Goal: Task Accomplishment & Management: Manage account settings

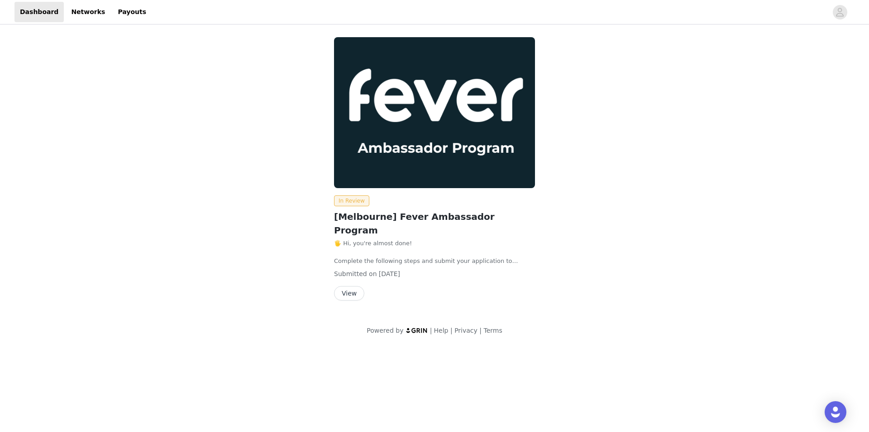
click at [356, 286] on button "View" at bounding box center [349, 293] width 30 height 14
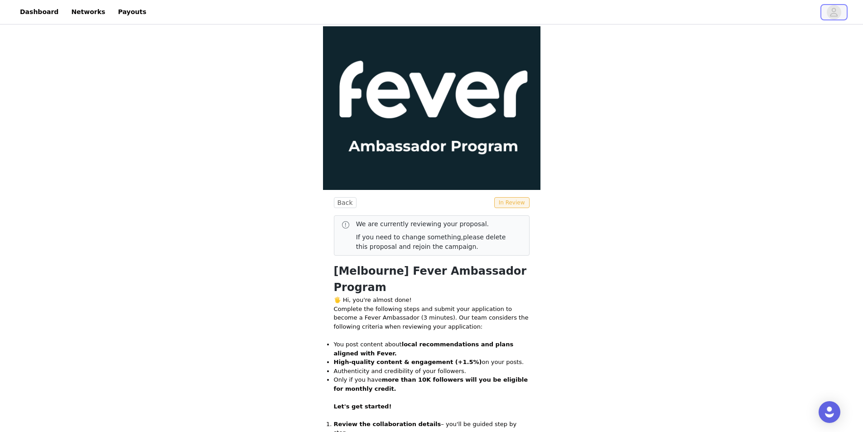
click at [835, 13] on icon "avatar" at bounding box center [833, 12] width 9 height 14
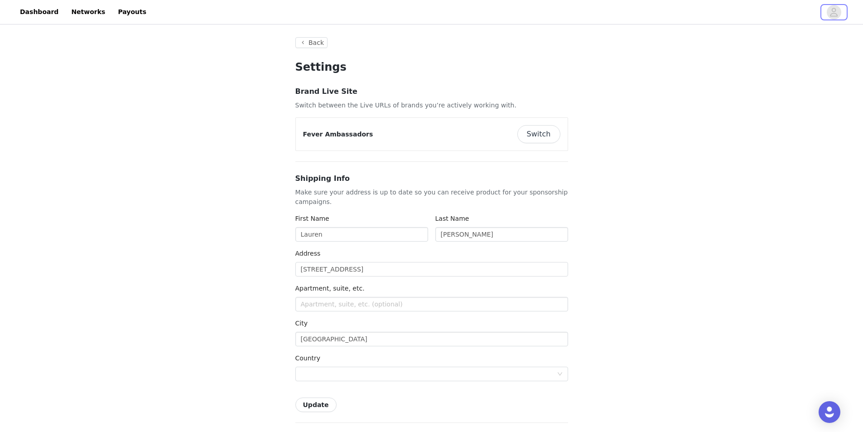
type input "+1 ([GEOGRAPHIC_DATA])"
click at [533, 133] on button "Switch" at bounding box center [538, 134] width 43 height 18
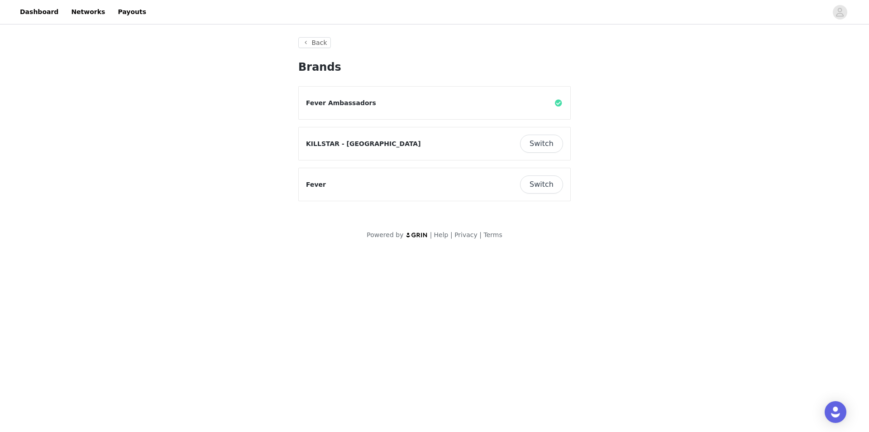
click at [549, 181] on button "Switch" at bounding box center [541, 184] width 43 height 18
